Goal: Check status: Check status

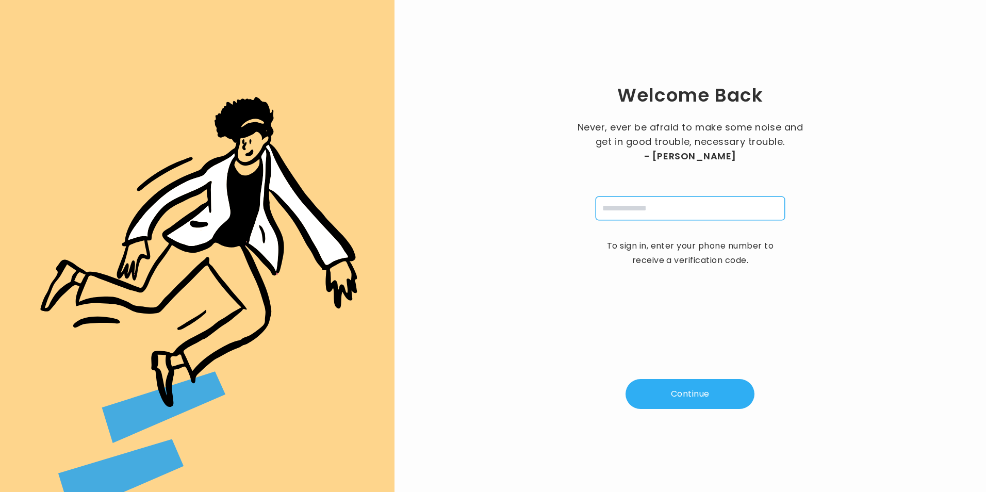
click at [652, 209] on input "tel" at bounding box center [690, 208] width 189 height 24
type input "**********"
type input "*"
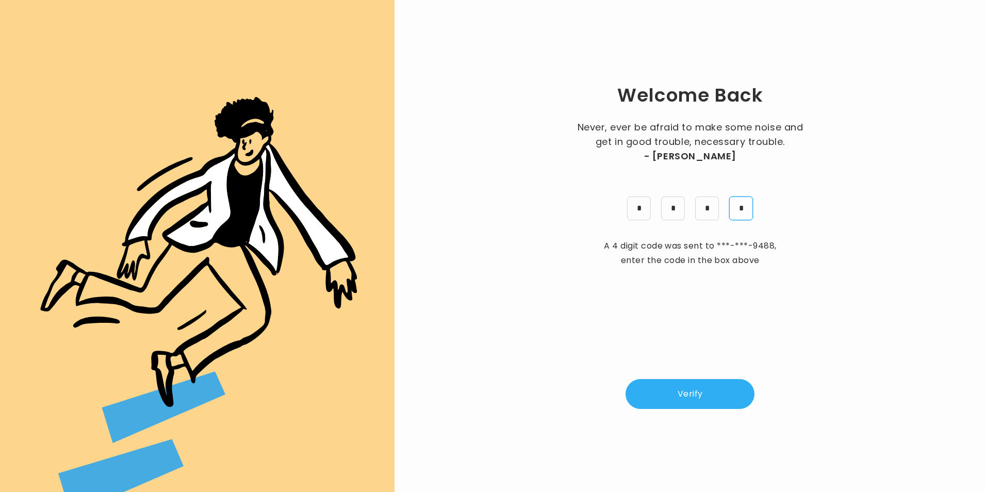
type input "*"
click at [686, 390] on button "Verify" at bounding box center [689, 394] width 129 height 30
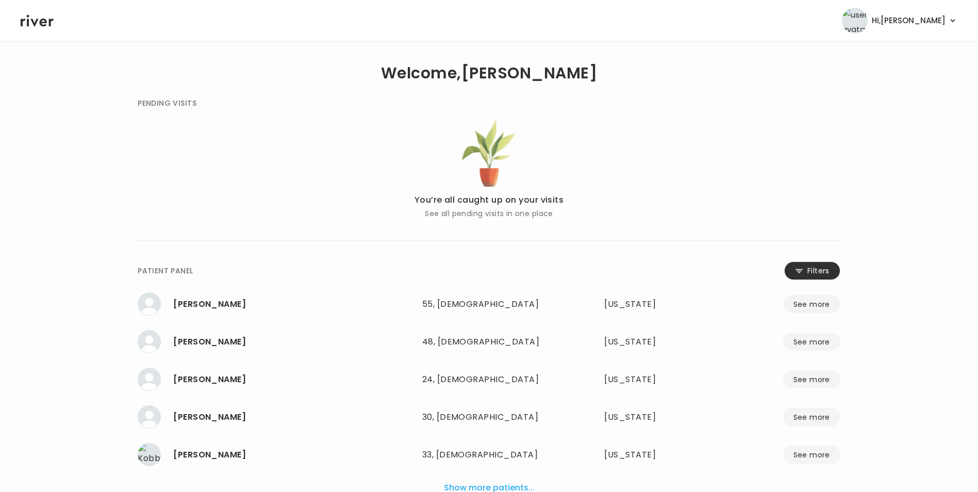
click at [813, 277] on button "Filters" at bounding box center [812, 270] width 56 height 19
click at [440, 270] on input "name" at bounding box center [458, 273] width 328 height 22
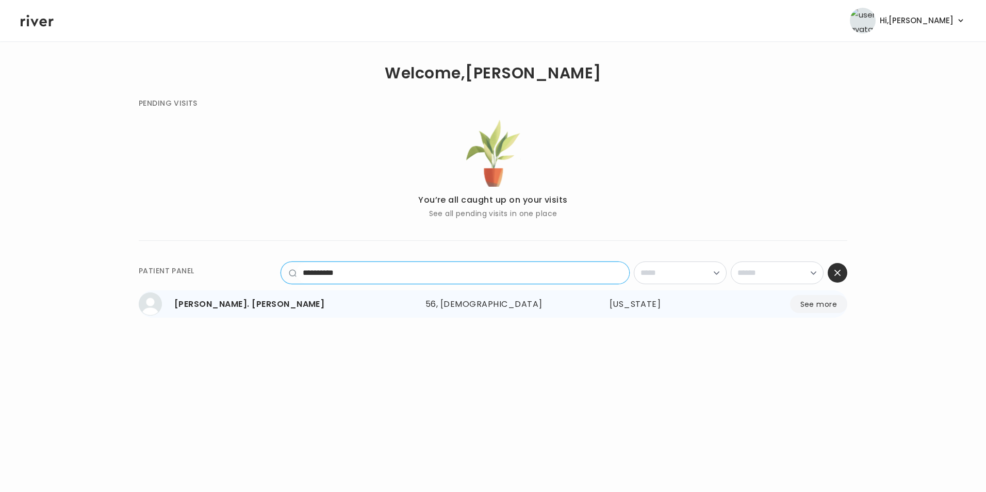
type input "**********"
click at [820, 306] on button "See more" at bounding box center [818, 304] width 57 height 18
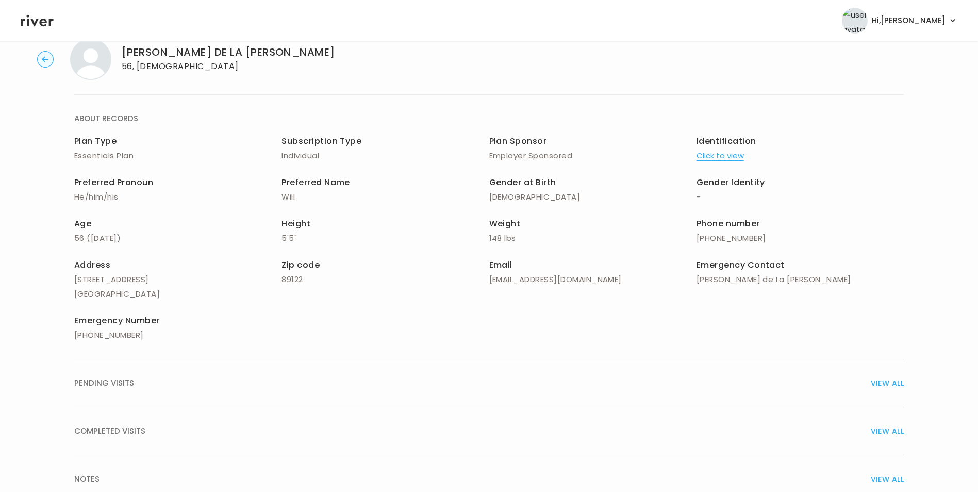
scroll to position [74, 0]
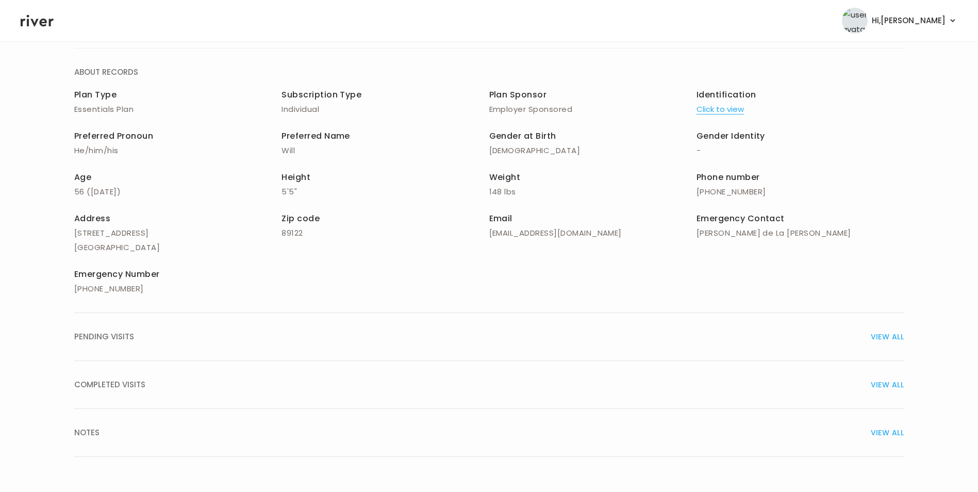
click at [878, 383] on span "VIEW ALL" at bounding box center [887, 384] width 33 height 14
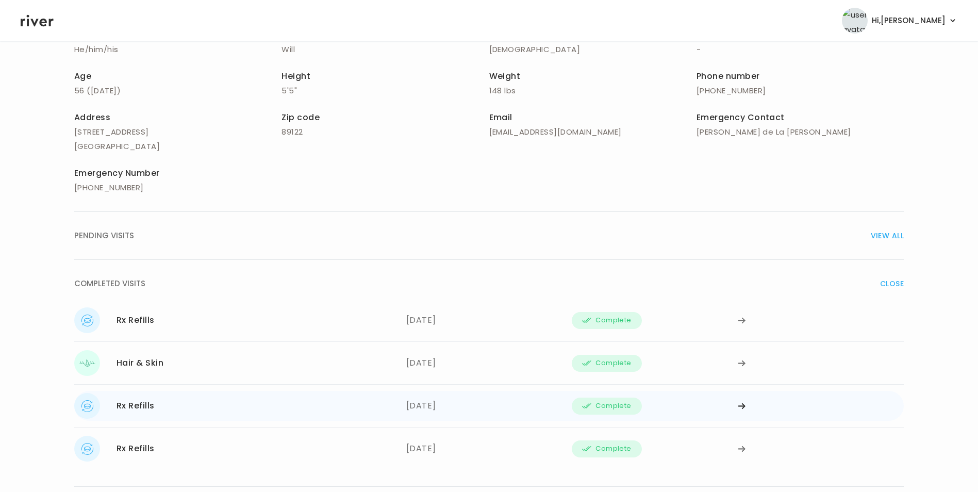
scroll to position [177, 0]
click at [747, 317] on div at bounding box center [821, 318] width 166 height 26
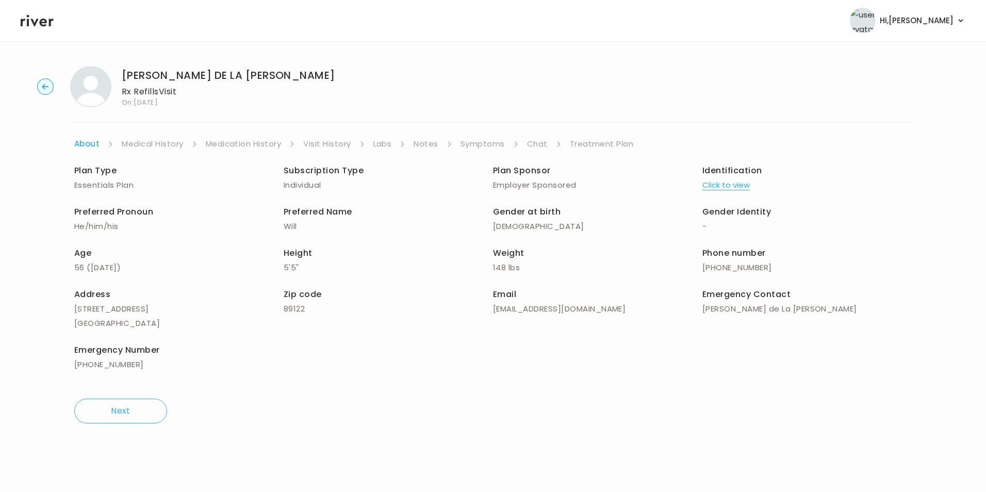
click at [607, 139] on link "Treatment Plan" at bounding box center [602, 144] width 64 height 14
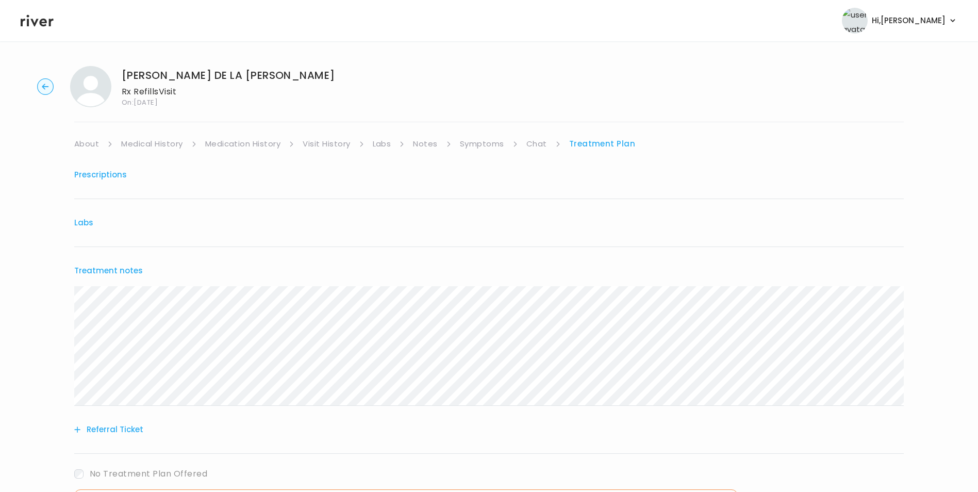
click at [539, 145] on link "Chat" at bounding box center [536, 144] width 21 height 14
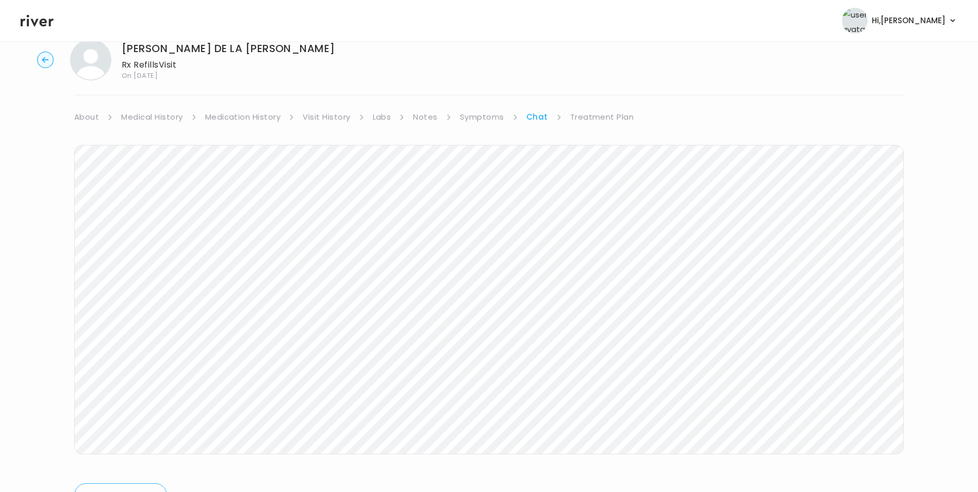
click at [596, 114] on link "Treatment Plan" at bounding box center [602, 117] width 64 height 14
click at [479, 118] on link "Symptoms" at bounding box center [482, 117] width 44 height 14
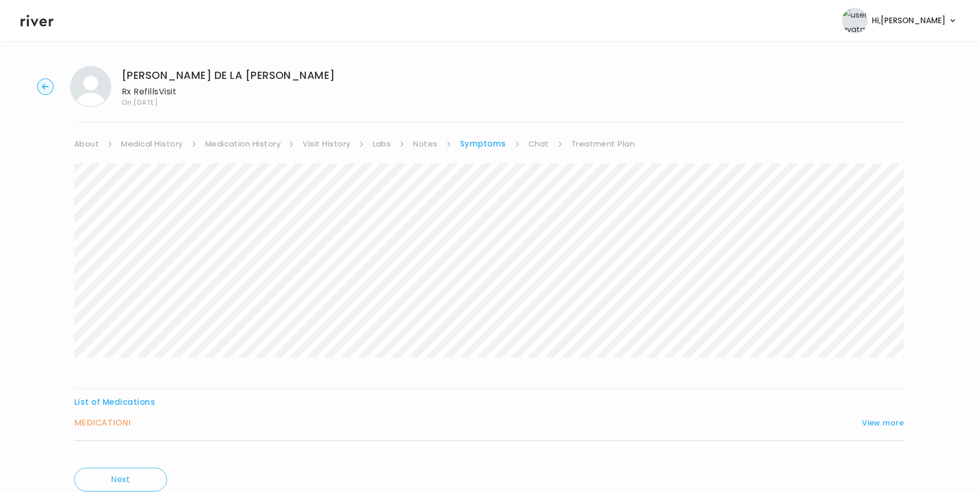
click at [53, 81] on icon "button" at bounding box center [45, 86] width 17 height 17
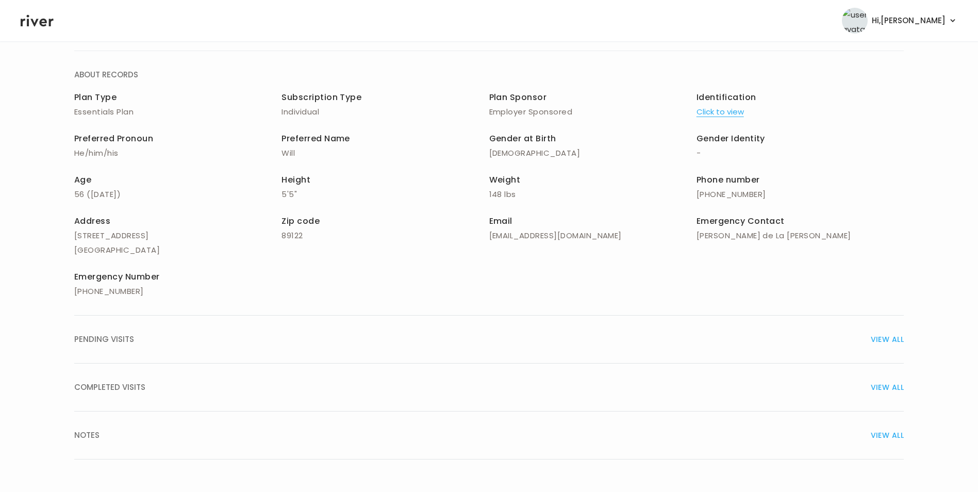
scroll to position [74, 0]
click at [881, 381] on span "VIEW ALL" at bounding box center [887, 384] width 33 height 14
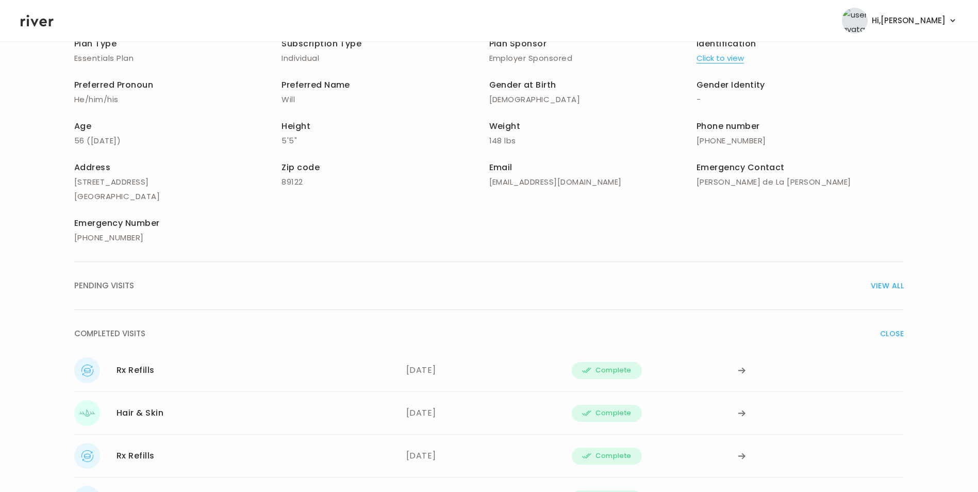
scroll to position [228, 0]
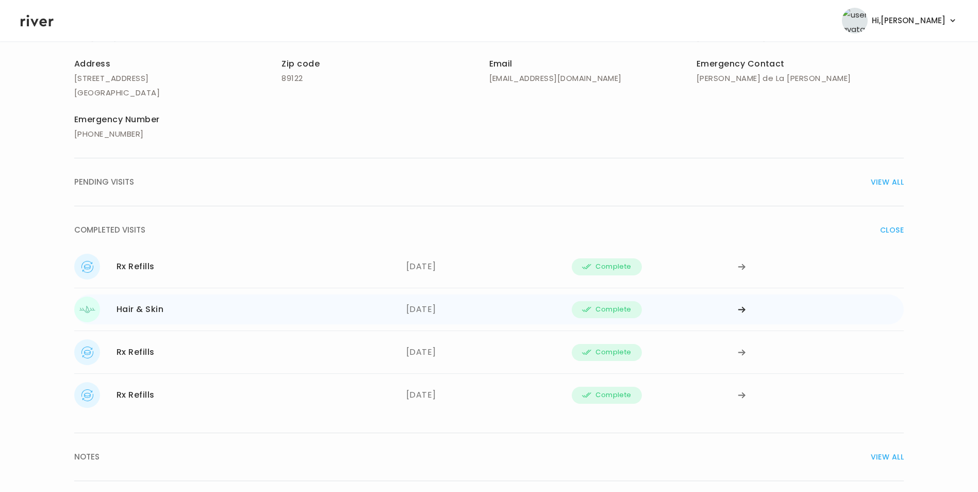
click at [742, 309] on icon at bounding box center [741, 310] width 7 height 6
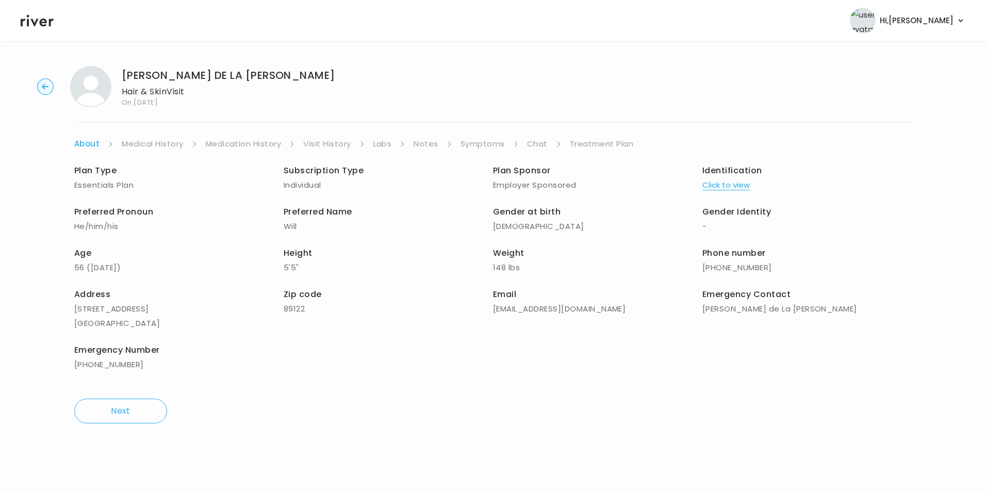
click at [588, 137] on link "Treatment Plan" at bounding box center [602, 144] width 64 height 14
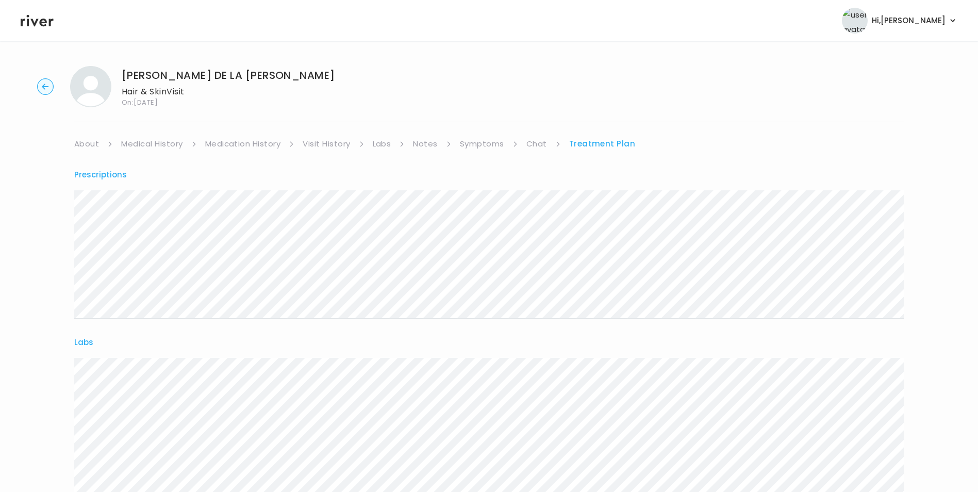
click at [40, 85] on icon "button" at bounding box center [45, 86] width 17 height 17
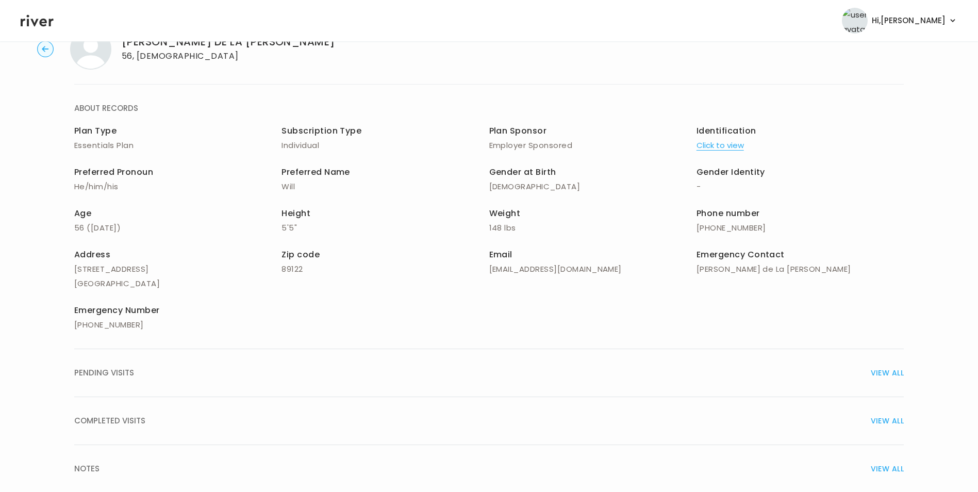
scroll to position [74, 0]
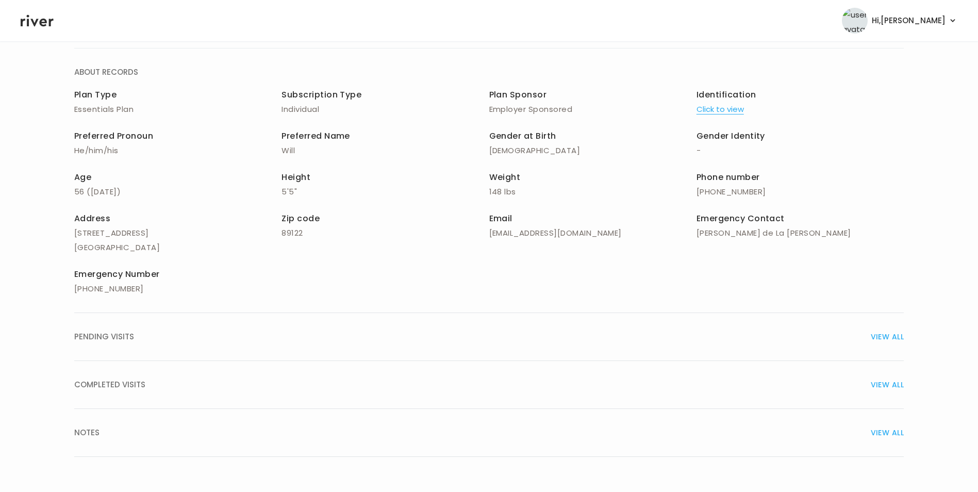
click at [889, 387] on span "VIEW ALL" at bounding box center [887, 384] width 33 height 14
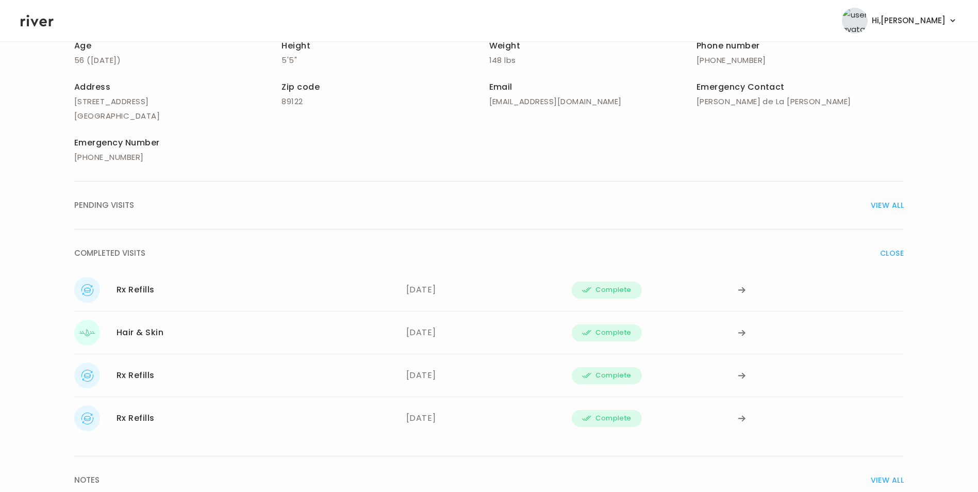
scroll to position [228, 0]
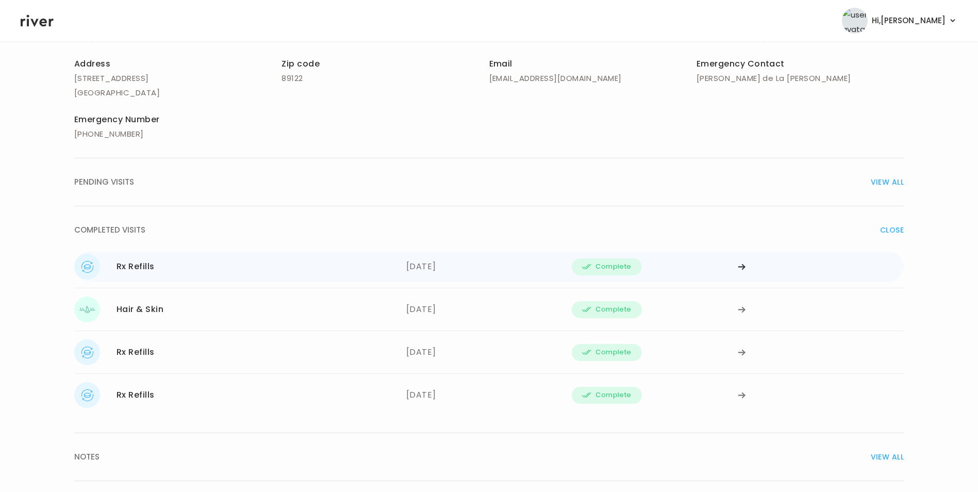
click at [747, 265] on div at bounding box center [821, 267] width 166 height 26
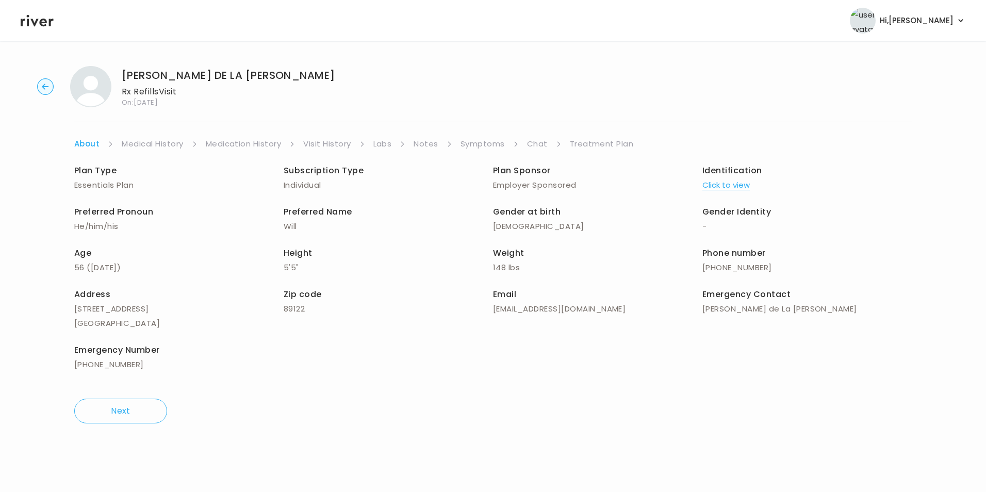
click at [538, 141] on link "Chat" at bounding box center [537, 144] width 21 height 14
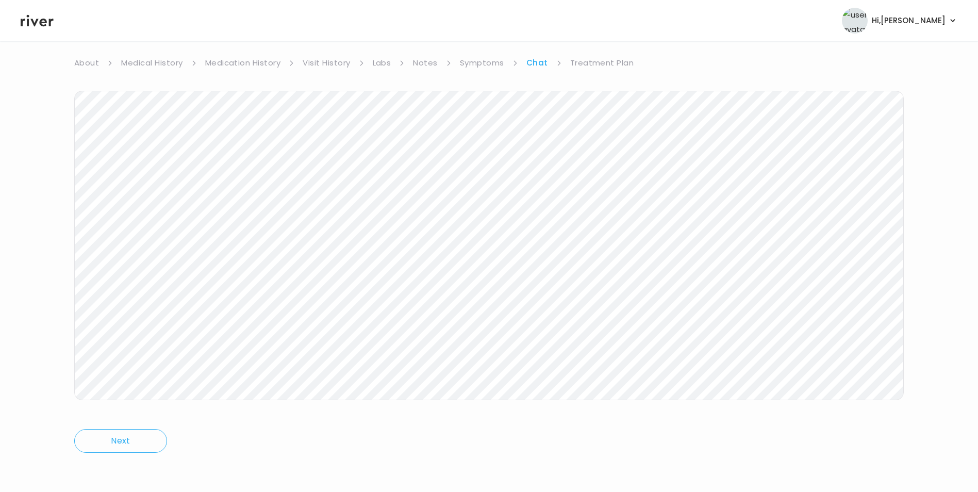
click at [601, 58] on link "Treatment Plan" at bounding box center [602, 63] width 64 height 14
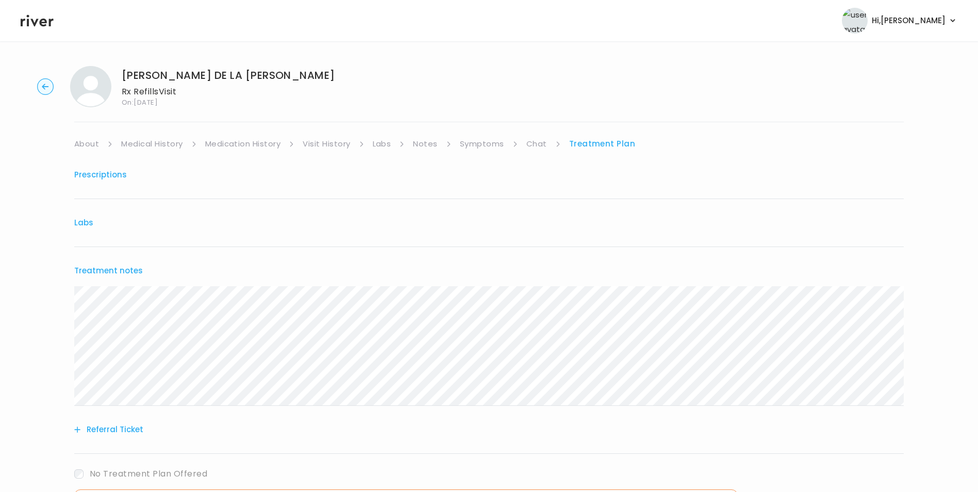
click at [46, 88] on circle "button" at bounding box center [46, 87] width 16 height 16
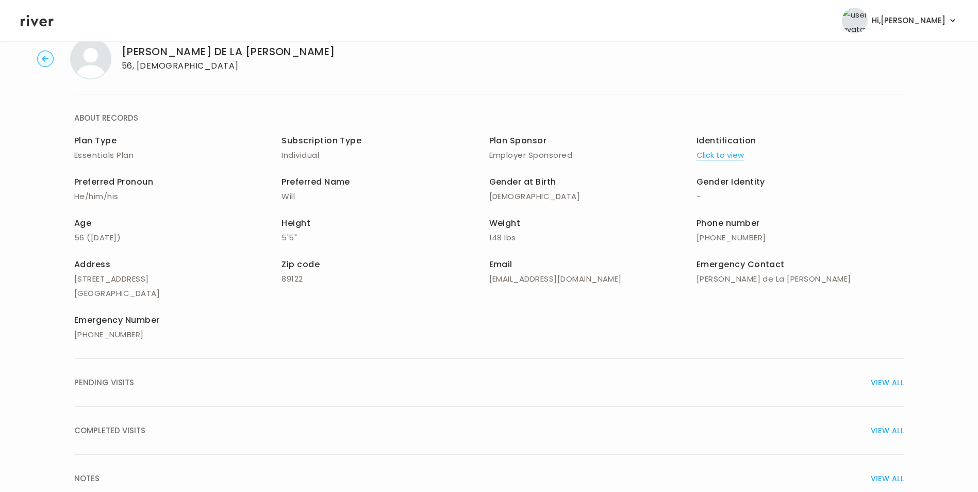
scroll to position [52, 0]
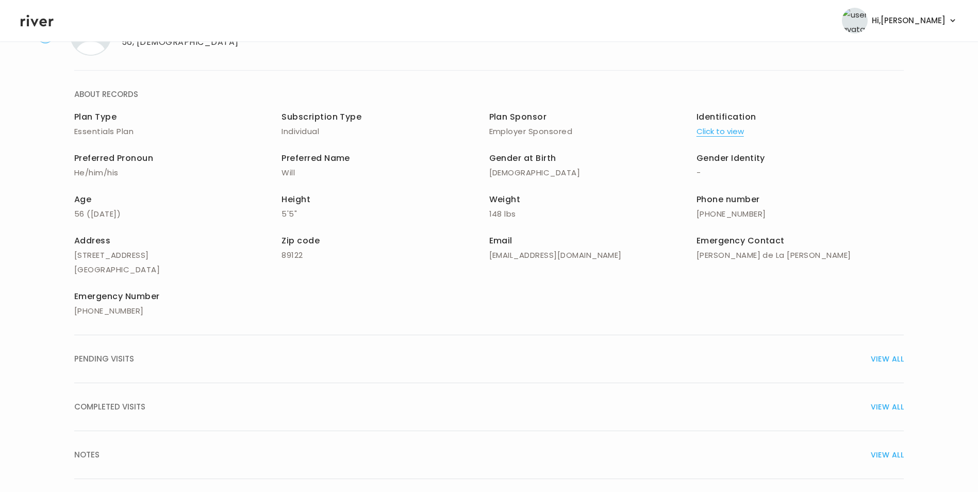
click at [882, 406] on span "VIEW ALL" at bounding box center [887, 407] width 33 height 14
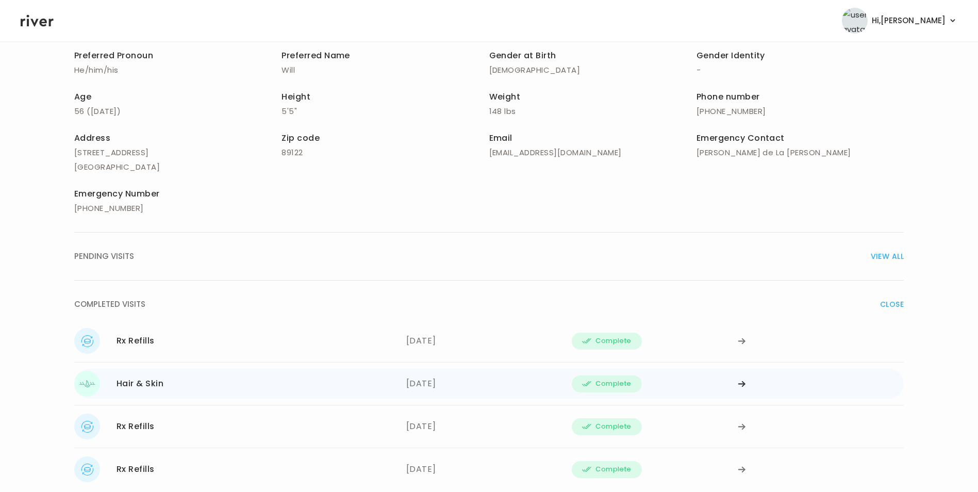
scroll to position [155, 0]
click at [749, 381] on div at bounding box center [821, 383] width 166 height 26
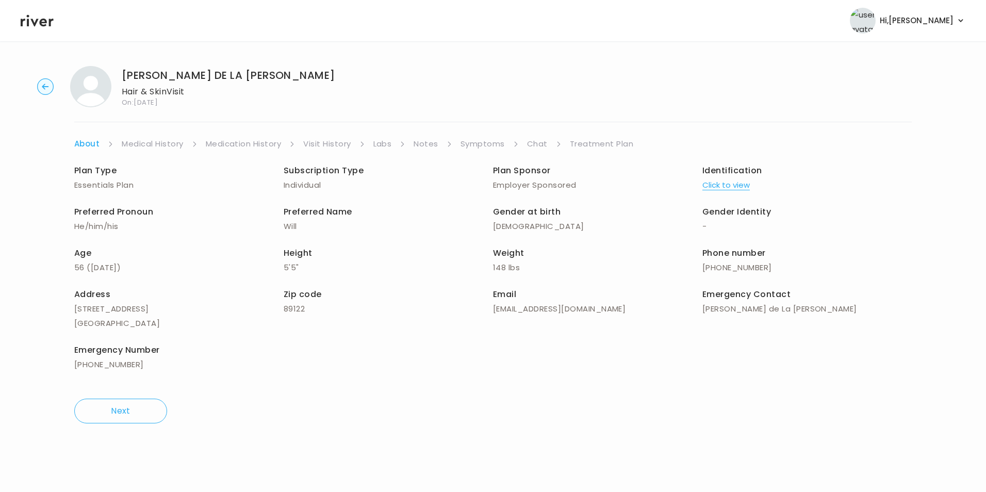
click at [599, 142] on link "Treatment Plan" at bounding box center [602, 144] width 64 height 14
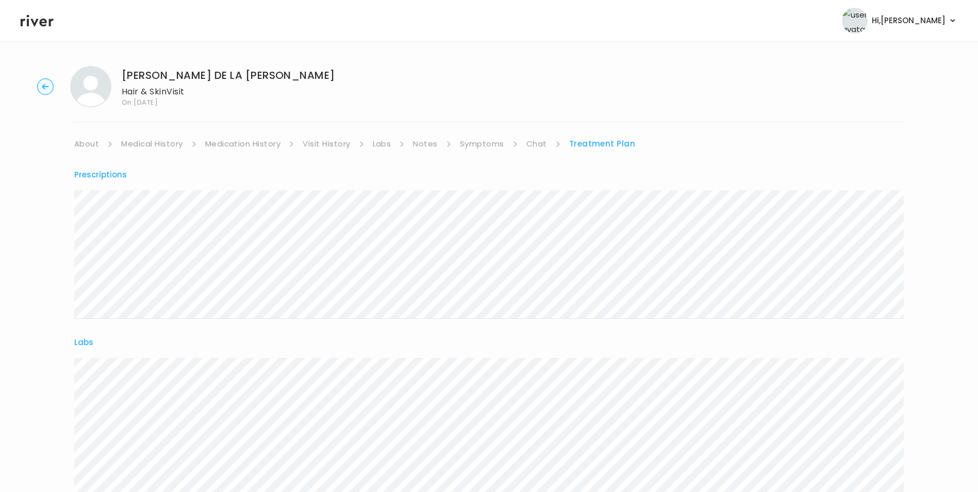
click at [43, 23] on icon at bounding box center [37, 21] width 33 height 12
